Goal: Find specific page/section: Find specific page/section

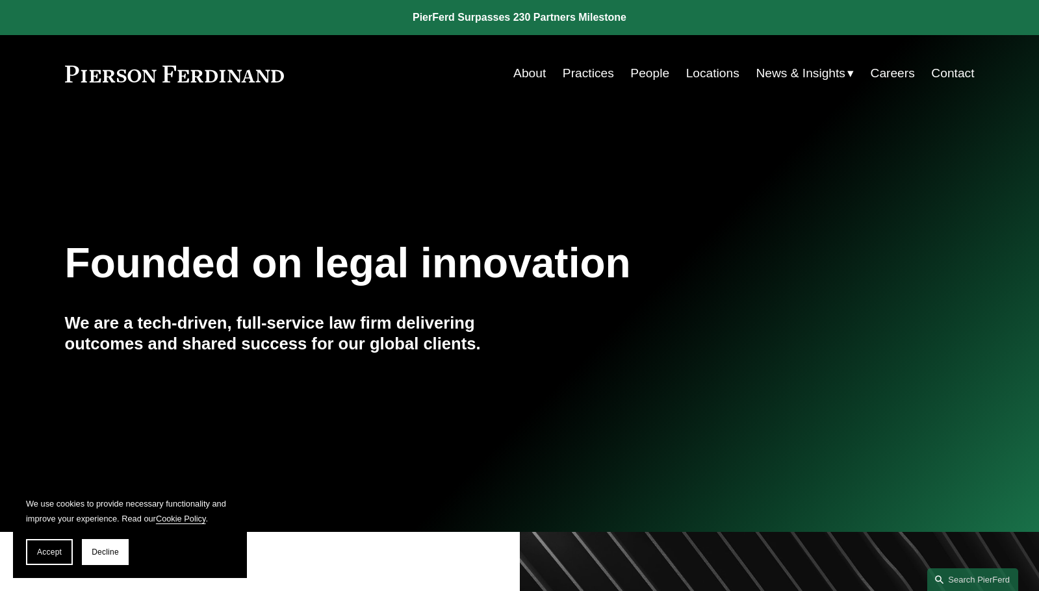
click at [648, 76] on link "People" at bounding box center [649, 73] width 39 height 25
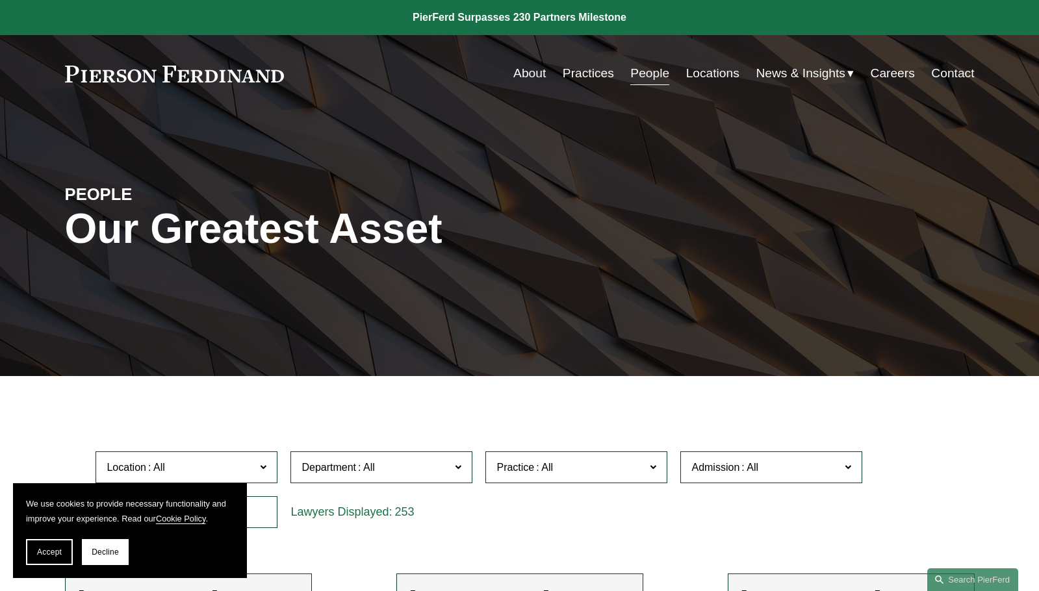
click at [879, 72] on link "Careers" at bounding box center [892, 73] width 44 height 25
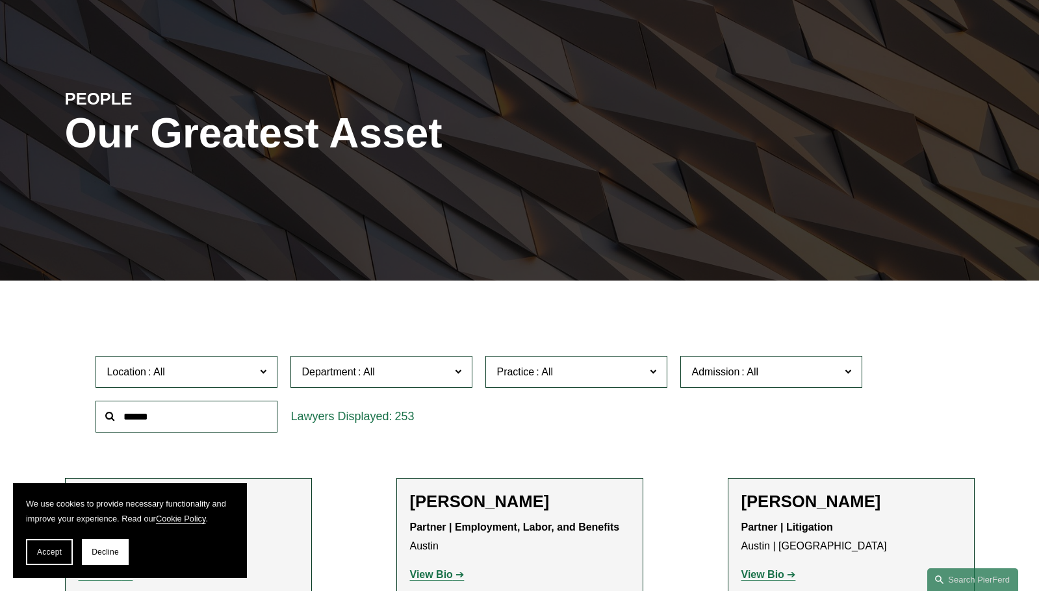
scroll to position [260, 0]
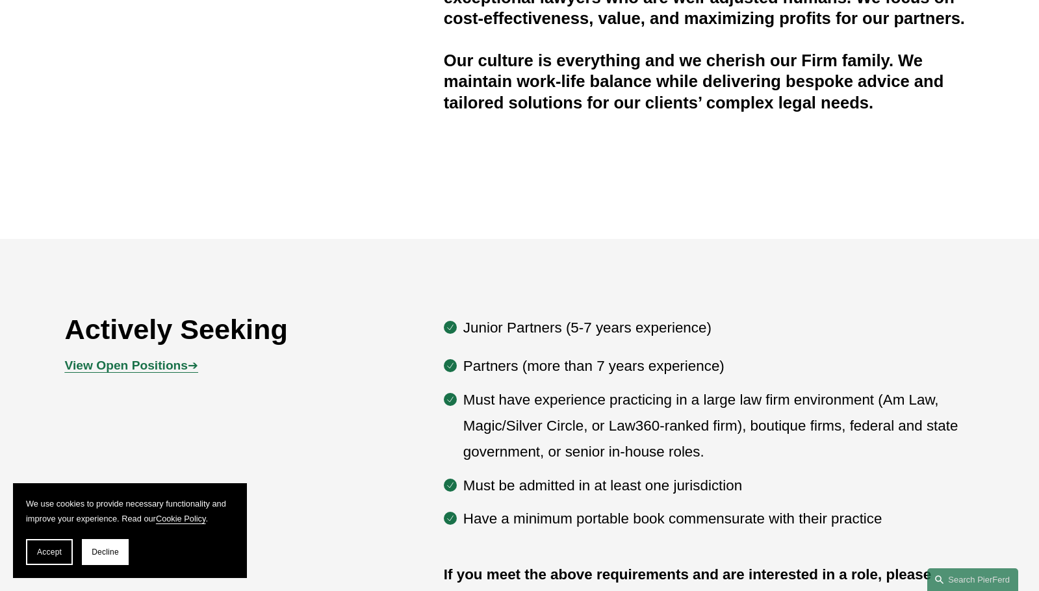
scroll to position [434, 0]
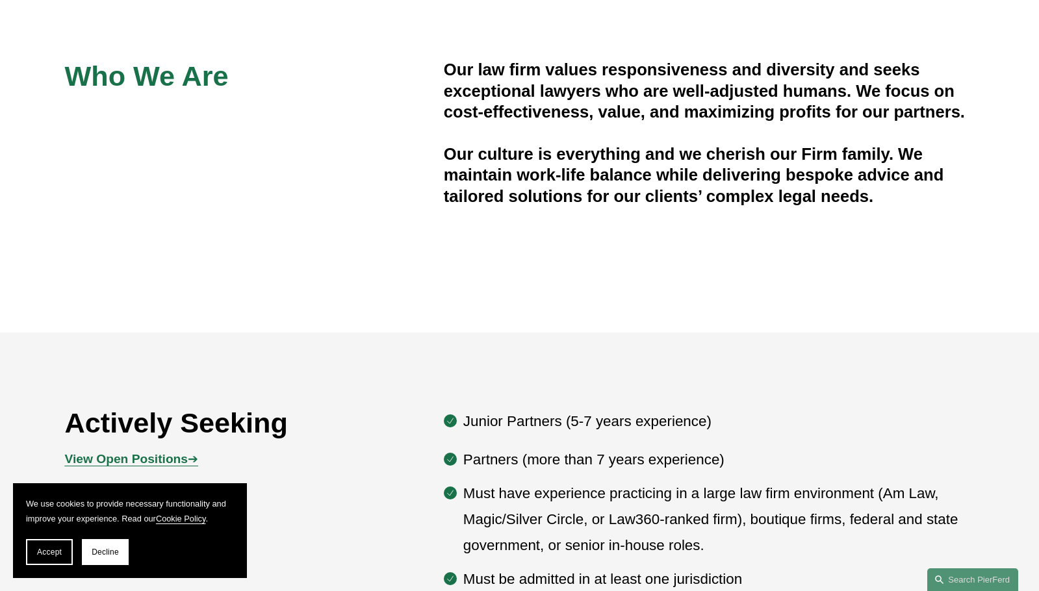
click at [185, 459] on strong "View Open Positions" at bounding box center [126, 459] width 123 height 14
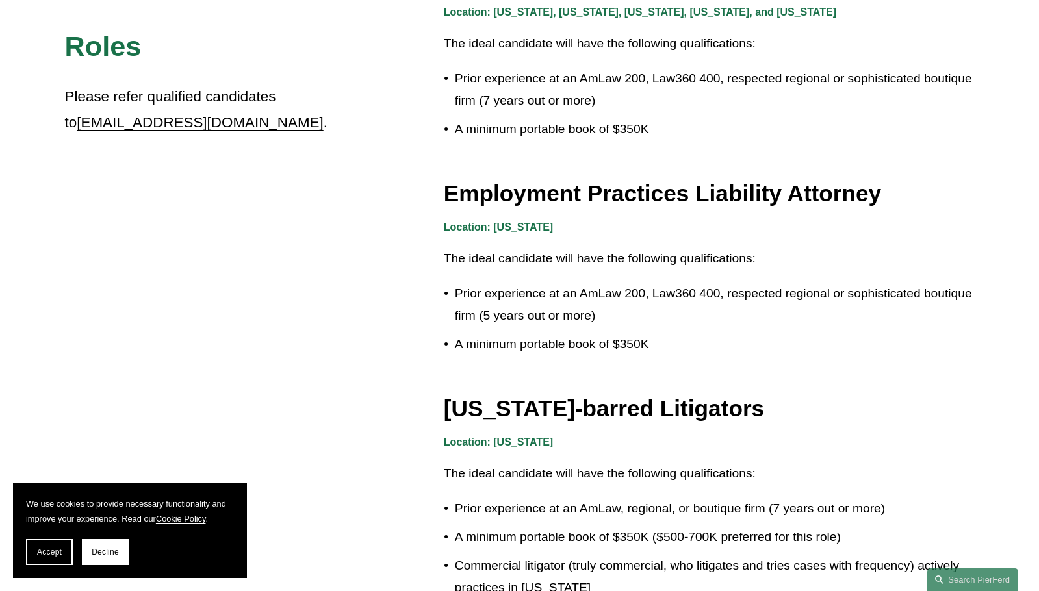
scroll to position [1949, 0]
